Goal: Information Seeking & Learning: Check status

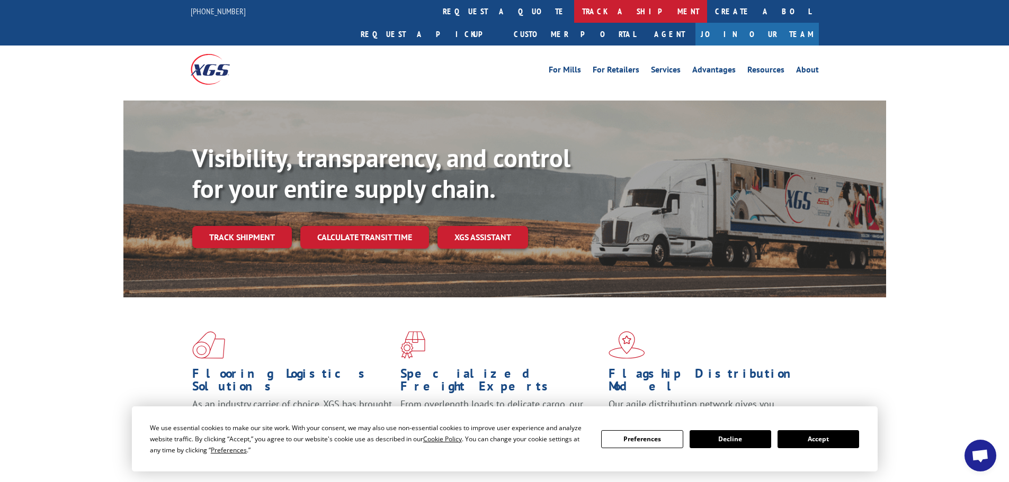
click at [574, 10] on link "track a shipment" at bounding box center [640, 11] width 133 height 23
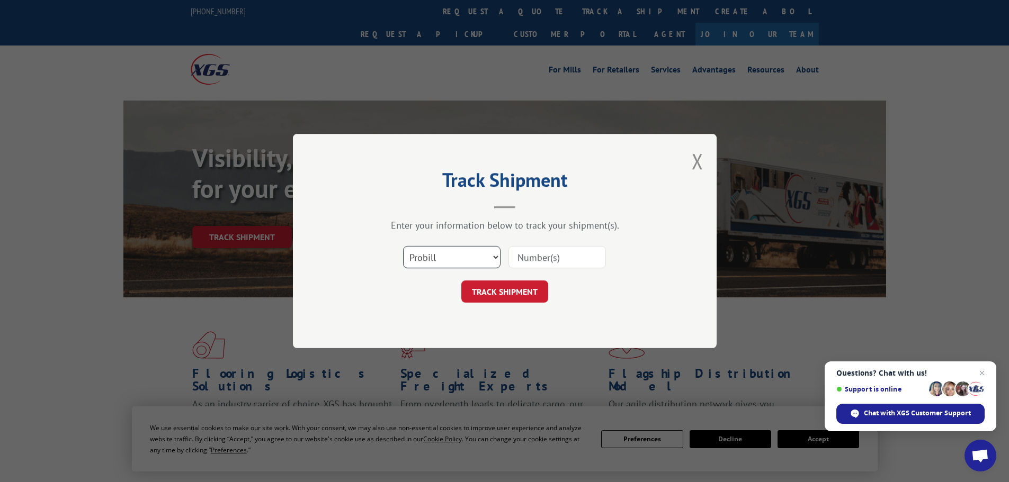
click at [424, 257] on select "Select category... Probill BOL PO" at bounding box center [451, 257] width 97 height 22
select select "bol"
click at [403, 246] on select "Select category... Probill BOL PO" at bounding box center [451, 257] width 97 height 22
click at [524, 256] on input at bounding box center [556, 257] width 97 height 22
paste input "33503279"
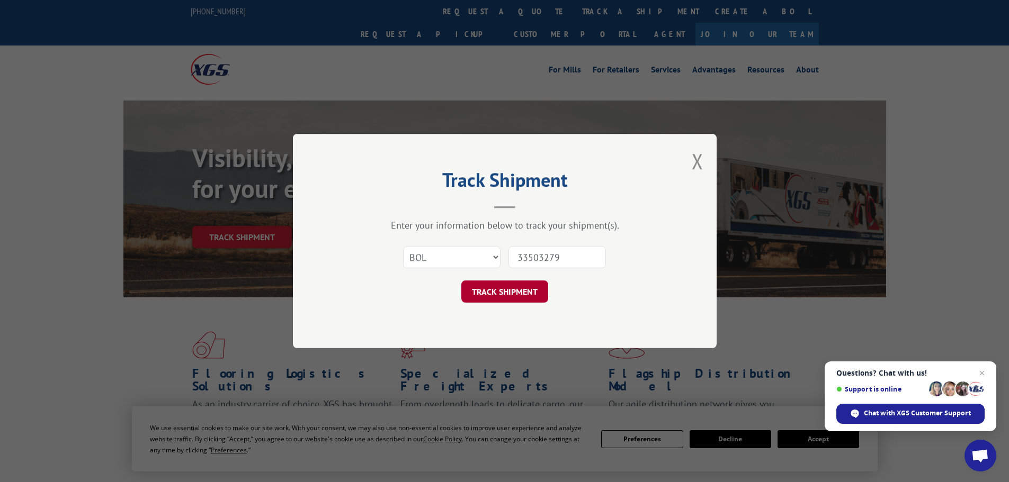
type input "33503279"
click at [508, 289] on button "TRACK SHIPMENT" at bounding box center [504, 292] width 87 height 22
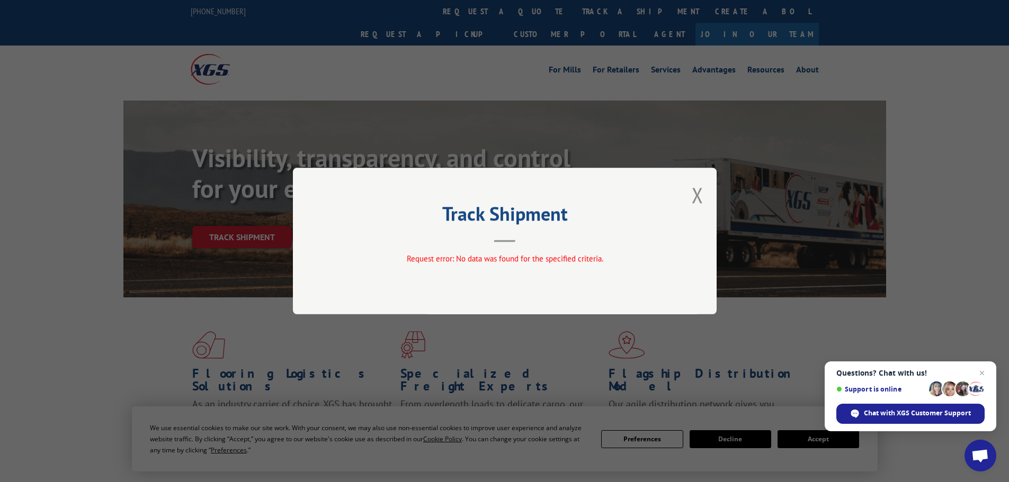
click at [461, 11] on div "Track Shipment Request error: No data was found for the specified criteria." at bounding box center [504, 241] width 1009 height 482
click at [698, 185] on button "Close modal" at bounding box center [698, 195] width 12 height 28
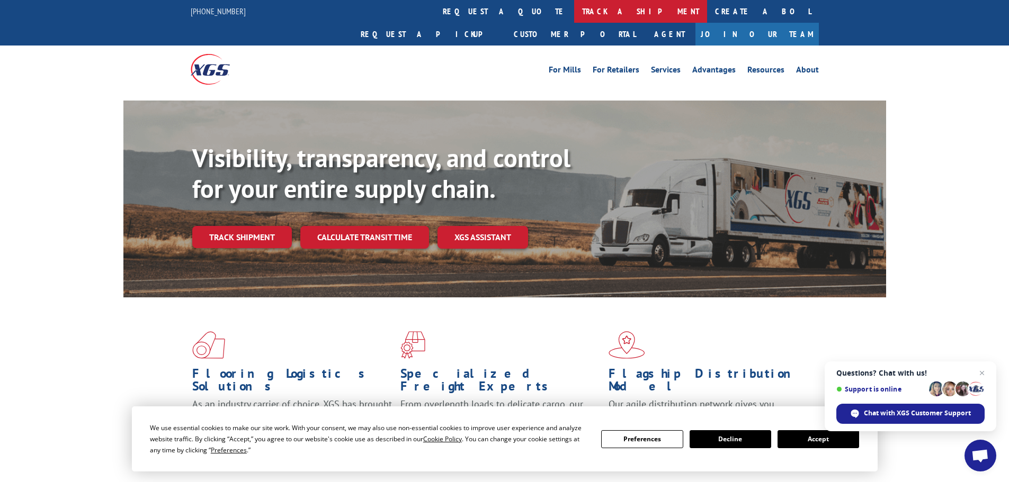
click at [574, 8] on link "track a shipment" at bounding box center [640, 11] width 133 height 23
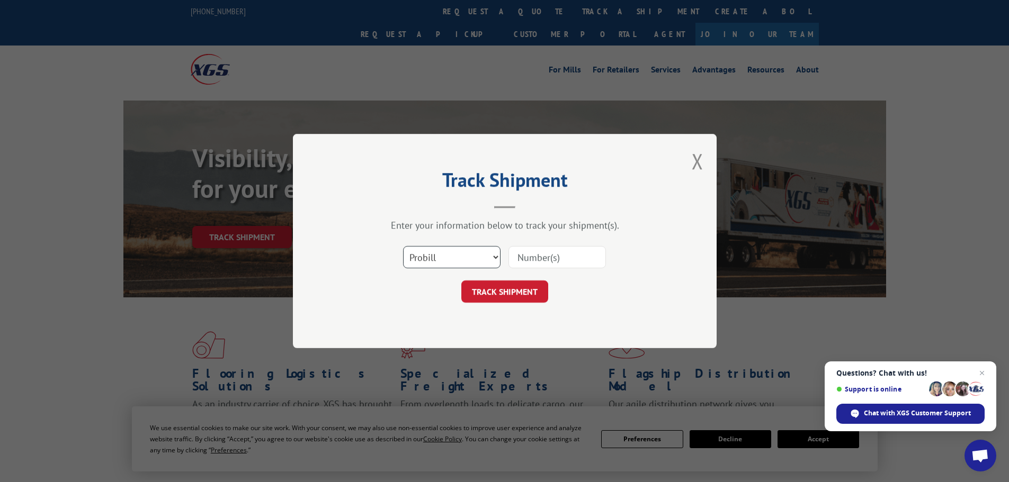
click at [421, 262] on select "Select category... Probill BOL PO" at bounding box center [451, 257] width 97 height 22
select select "bol"
click at [403, 246] on select "Select category... Probill BOL PO" at bounding box center [451, 257] width 97 height 22
paste input "33503279"
type input "33503279"
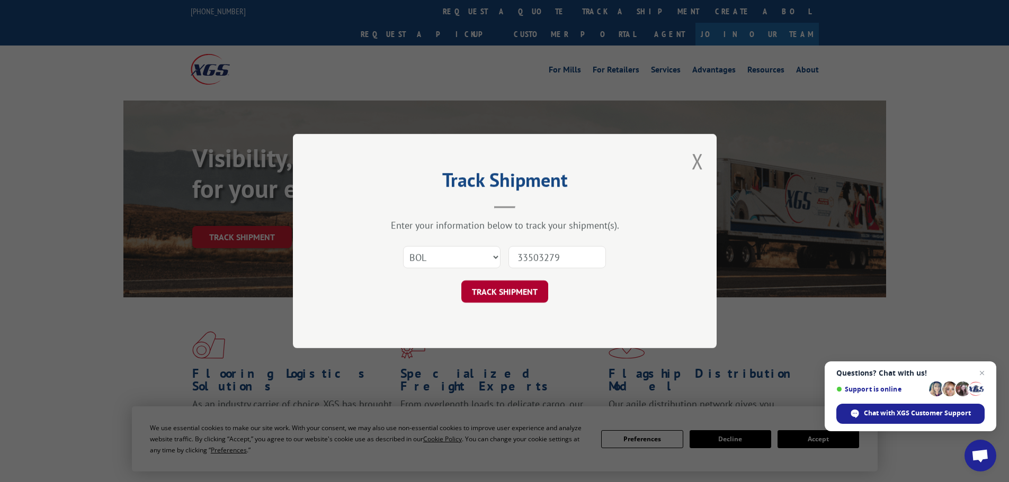
click at [511, 288] on button "TRACK SHIPMENT" at bounding box center [504, 292] width 87 height 22
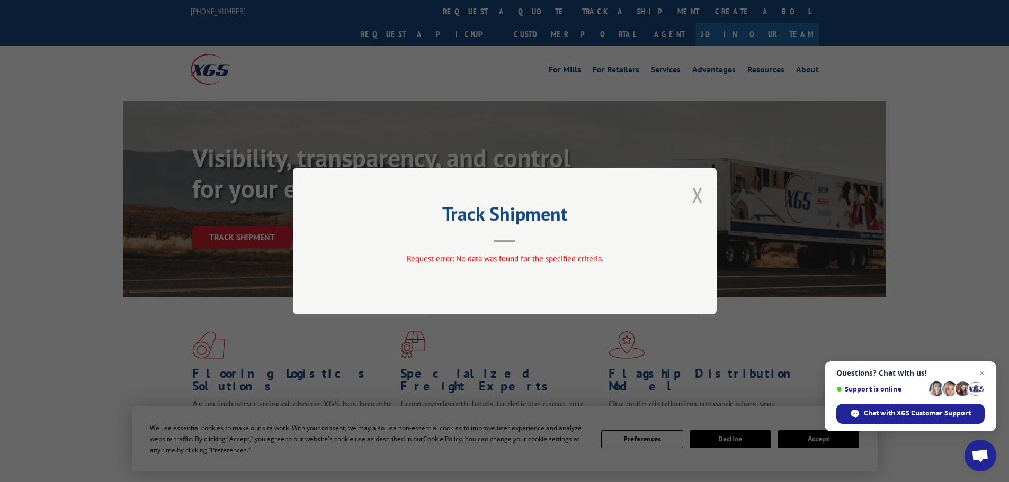
click at [699, 191] on button "Close modal" at bounding box center [698, 195] width 12 height 28
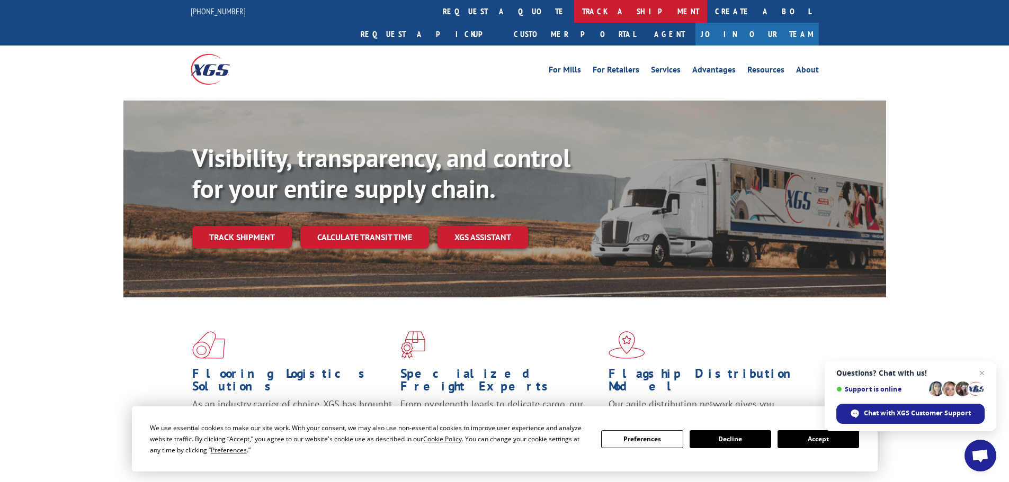
click at [574, 12] on link "track a shipment" at bounding box center [640, 11] width 133 height 23
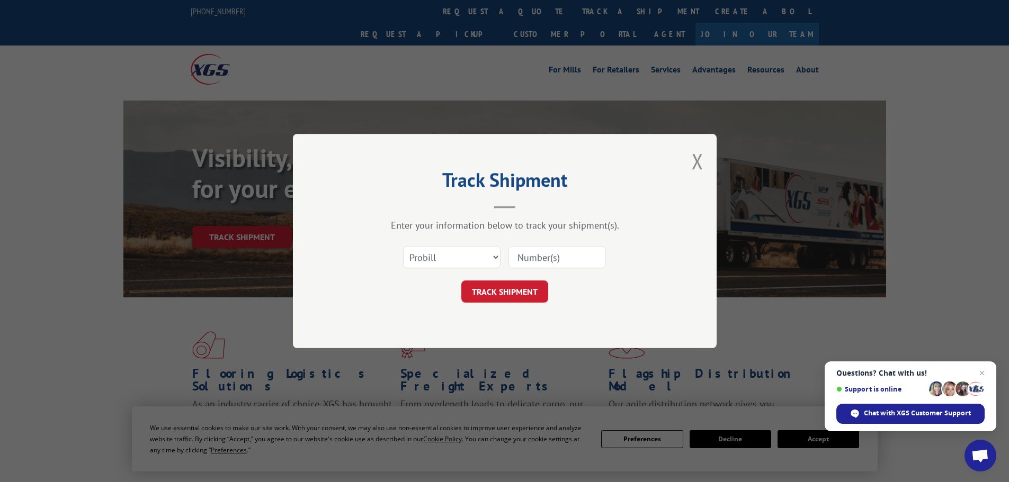
click at [536, 258] on input at bounding box center [556, 257] width 97 height 22
paste input "17524203"
type input "17524203"
click at [506, 289] on button "TRACK SHIPMENT" at bounding box center [504, 292] width 87 height 22
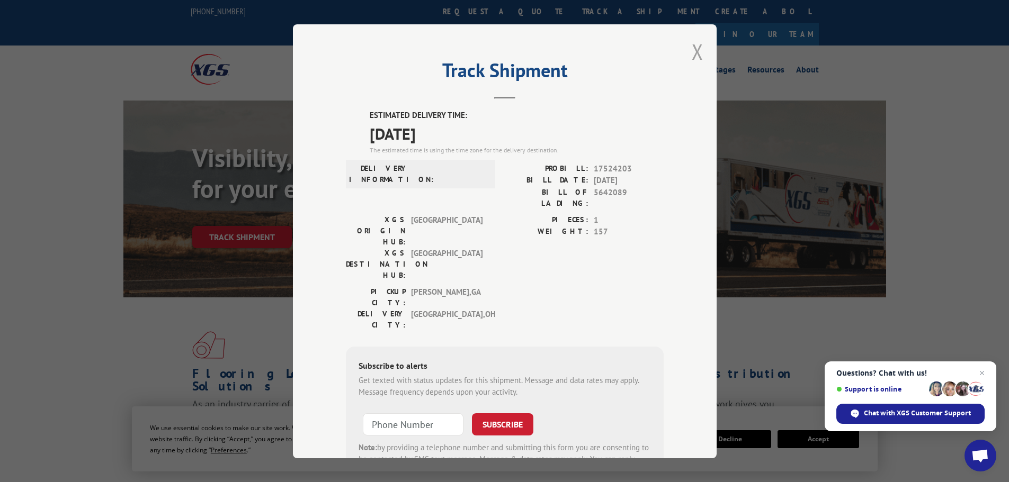
click at [692, 44] on button "Close modal" at bounding box center [698, 52] width 12 height 28
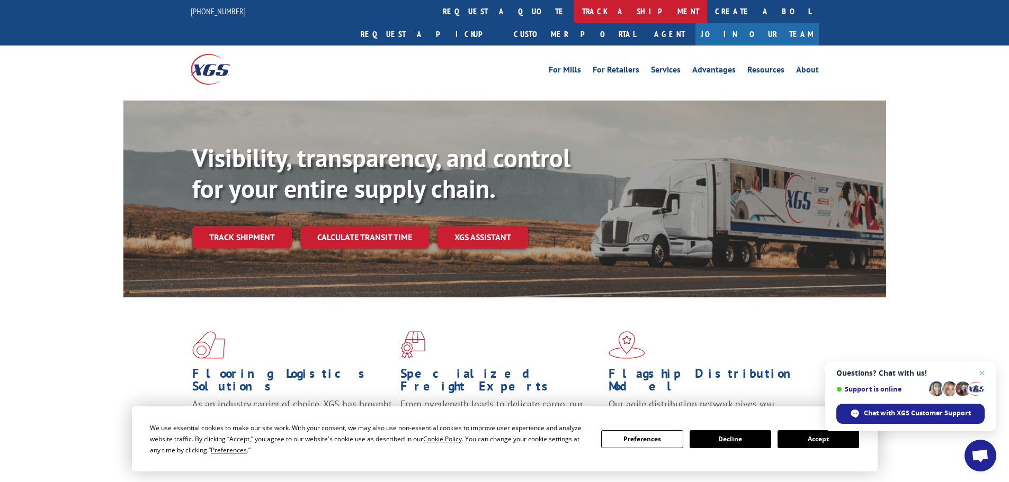
click at [574, 12] on link "track a shipment" at bounding box center [640, 11] width 133 height 23
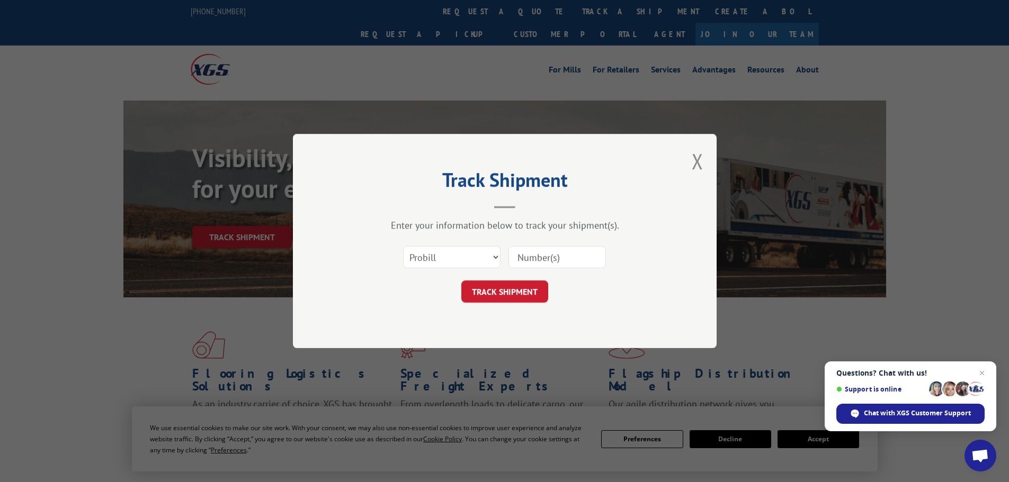
paste input "17480887"
type input "17480887"
click at [516, 290] on button "TRACK SHIPMENT" at bounding box center [504, 292] width 87 height 22
